Goal: Communication & Community: Answer question/provide support

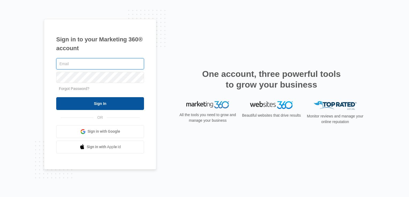
type input "[EMAIL_ADDRESS][DOMAIN_NAME]"
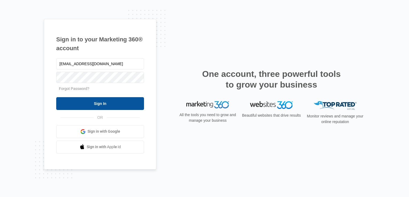
click at [106, 109] on input "Sign In" at bounding box center [100, 103] width 88 height 13
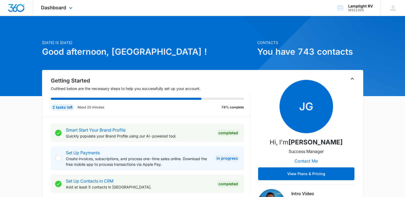
click at [67, 10] on div "Dashboard Apps Reputation Websites Forms CRM Email Social Content Ads Intellige…" at bounding box center [57, 8] width 49 height 16
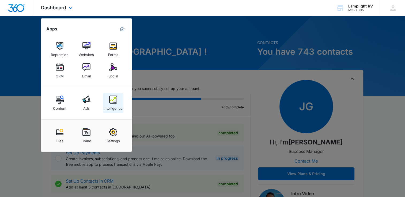
click at [110, 100] on img at bounding box center [113, 100] width 8 height 8
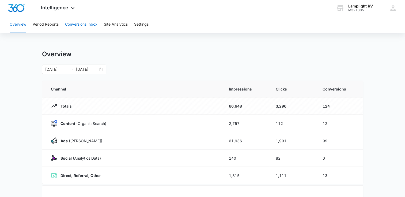
click at [84, 24] on button "Conversions Inbox" at bounding box center [81, 24] width 32 height 17
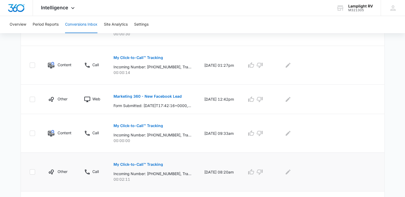
scroll to position [200, 0]
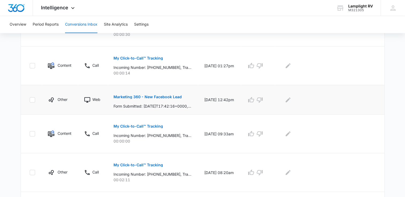
click at [168, 96] on p "Marketing 360 - New Facebook Lead" at bounding box center [147, 97] width 68 height 4
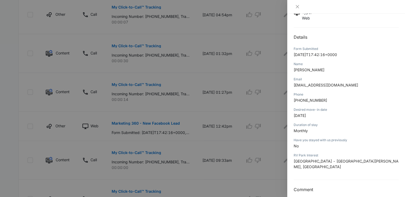
scroll to position [172, 0]
click at [297, 6] on icon "close" at bounding box center [297, 7] width 4 height 4
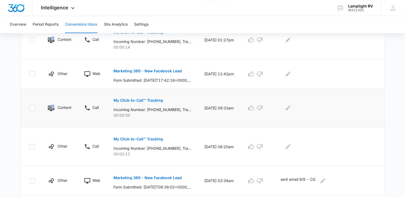
scroll to position [215, 0]
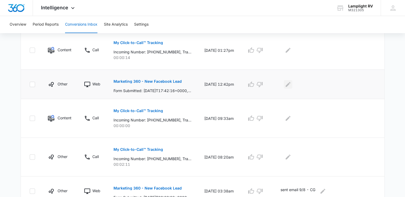
click at [290, 85] on icon "Edit Comments" at bounding box center [287, 84] width 5 height 5
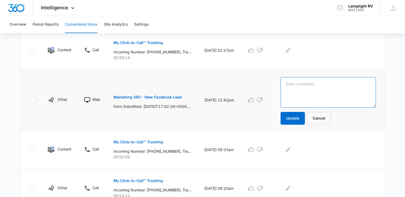
click at [329, 96] on textarea at bounding box center [327, 92] width 95 height 30
type textarea "sent info for HRTC- CG 9/8"
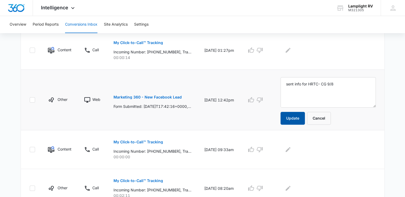
click at [297, 116] on button "Update" at bounding box center [292, 118] width 24 height 13
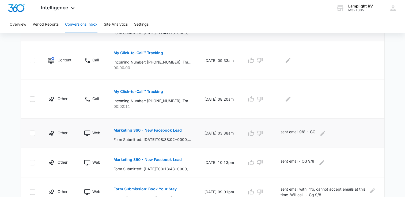
scroll to position [273, 0]
click at [147, 90] on p "My Click-to-Call™ Tracking" at bounding box center [137, 92] width 49 height 4
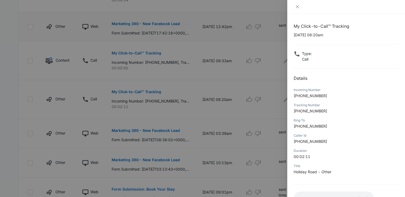
scroll to position [40, 0]
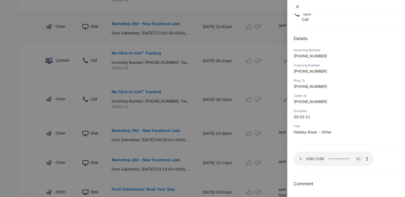
click at [299, 5] on icon "close" at bounding box center [297, 7] width 4 height 4
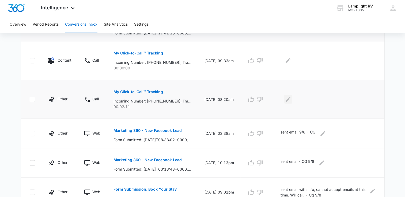
click at [291, 98] on icon "Edit Comments" at bounding box center [288, 99] width 6 height 6
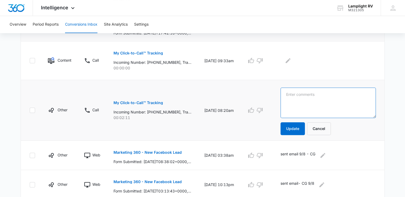
click at [321, 108] on textarea at bounding box center [327, 103] width 95 height 30
type textarea "u"
type textarea "J"
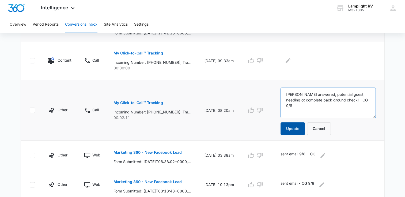
type textarea "[PERSON_NAME] answered, potential guest, needing ot complete back ground check!…"
click at [291, 127] on button "Update" at bounding box center [292, 129] width 24 height 13
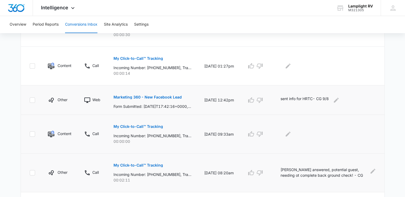
scroll to position [196, 0]
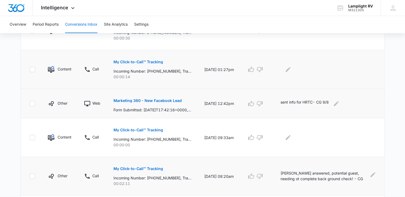
drag, startPoint x: 280, startPoint y: 109, endPoint x: 198, endPoint y: 81, distance: 86.3
click at [198, 81] on td "[DATE] 01:27pm" at bounding box center [219, 69] width 43 height 39
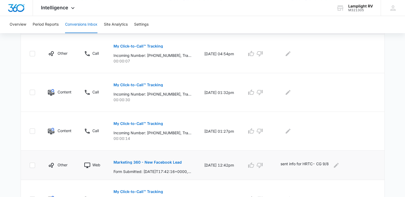
scroll to position [132, 0]
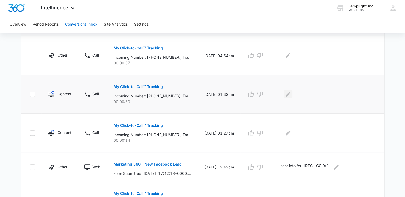
click at [290, 95] on icon "Edit Comments" at bounding box center [287, 94] width 5 height 5
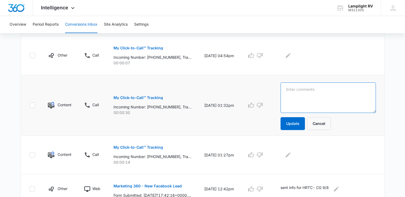
click at [322, 102] on textarea at bounding box center [327, 98] width 95 height 30
drag, startPoint x: 328, startPoint y: 97, endPoint x: 235, endPoint y: 96, distance: 93.6
click at [235, 96] on tr "Content Call My Click-to-Call™ Tracking Incoming Number: [PHONE_NUMBER], Tracki…" at bounding box center [202, 105] width 363 height 61
type textarea "SPAM- CG 9/8"
click at [301, 125] on button "Update" at bounding box center [292, 123] width 24 height 13
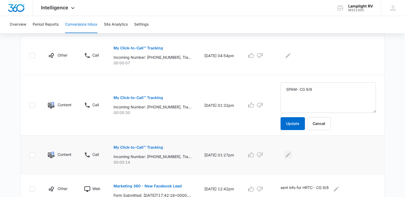
click at [291, 154] on icon "Edit Comments" at bounding box center [288, 155] width 6 height 6
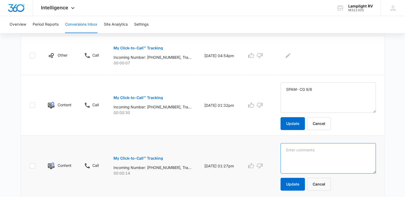
click at [328, 163] on textarea at bounding box center [327, 158] width 95 height 30
paste textarea "SPAM- CG 9/8"
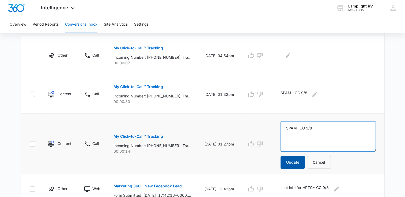
type textarea "SPAM- CG 9/8"
click at [296, 166] on button "Update" at bounding box center [292, 162] width 24 height 13
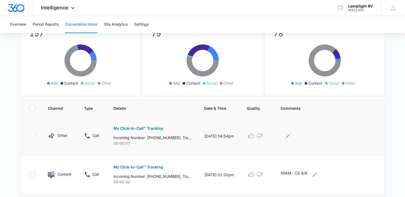
scroll to position [71, 0]
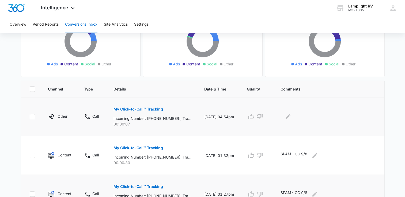
click at [157, 110] on p "My Click-to-Call™ Tracking" at bounding box center [137, 110] width 49 height 4
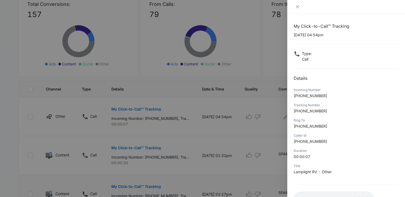
scroll to position [40, 0]
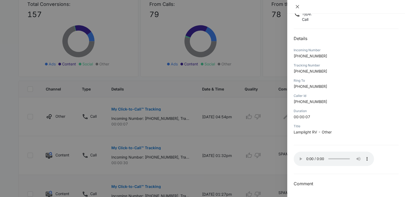
click at [296, 6] on icon "close" at bounding box center [297, 6] width 3 height 3
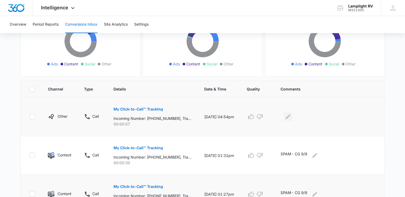
click at [291, 119] on icon "Edit Comments" at bounding box center [288, 117] width 6 height 6
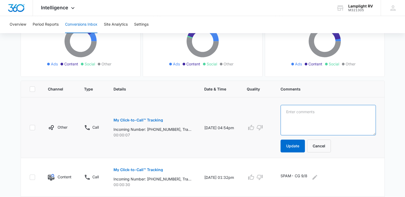
click at [315, 120] on textarea at bounding box center [327, 120] width 95 height 30
type textarea "SPAM- CG 9/8"
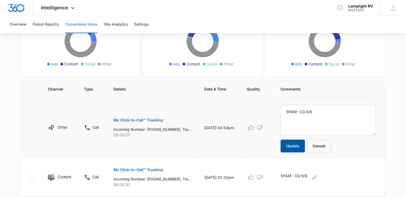
click at [289, 146] on button "Update" at bounding box center [292, 146] width 24 height 13
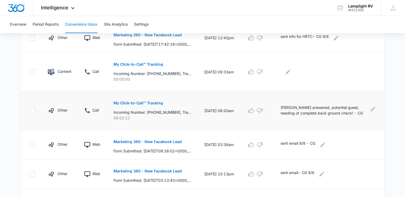
scroll to position [270, 0]
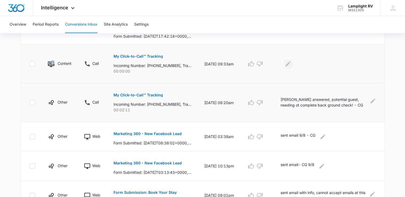
click at [291, 64] on icon "Edit Comments" at bounding box center [288, 64] width 6 height 6
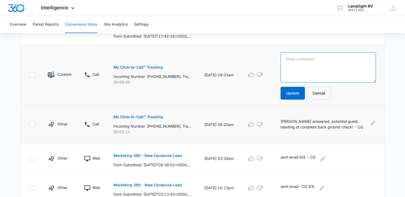
click at [316, 74] on textarea at bounding box center [327, 67] width 95 height 30
type textarea "SPAM-CG9/8"
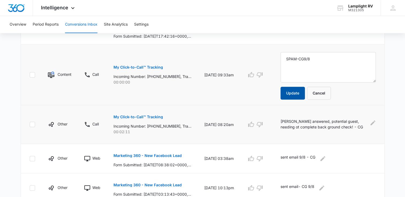
click at [294, 96] on button "Update" at bounding box center [292, 93] width 24 height 13
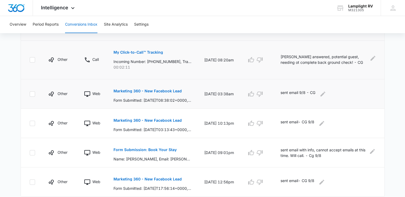
scroll to position [328, 0]
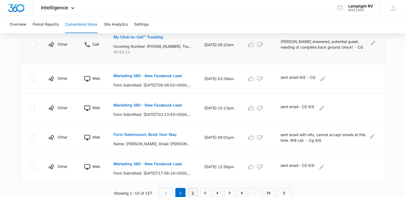
click at [193, 193] on link "2" at bounding box center [193, 193] width 10 height 10
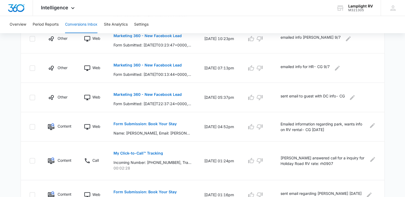
scroll to position [290, 0]
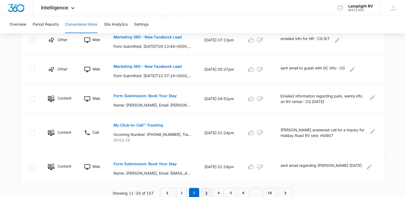
click at [208, 193] on link "3" at bounding box center [206, 193] width 10 height 10
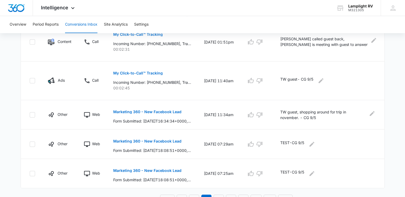
scroll to position [309, 0]
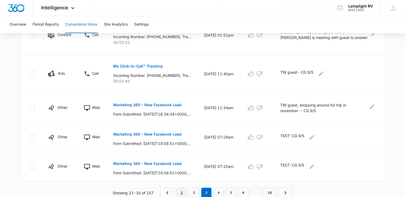
click at [179, 192] on link "1" at bounding box center [182, 193] width 10 height 10
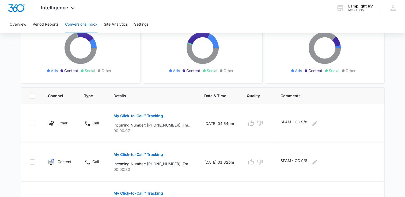
scroll to position [0, 0]
